Goal: Go to known website: Go to known website

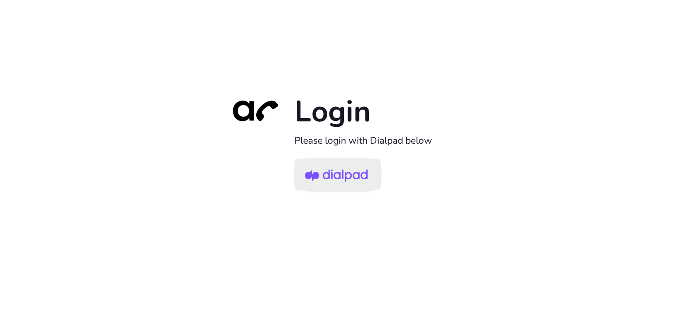
click at [354, 175] on img at bounding box center [336, 175] width 63 height 30
click at [325, 184] on img at bounding box center [336, 175] width 63 height 30
click at [314, 174] on img at bounding box center [336, 175] width 63 height 30
